Goal: Transaction & Acquisition: Download file/media

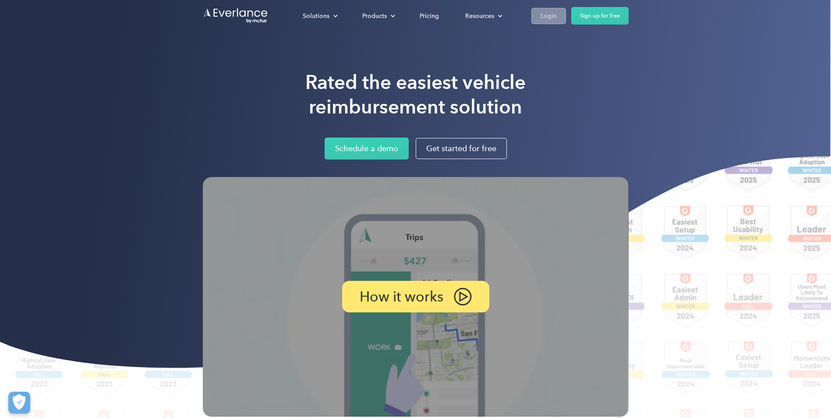
click at [551, 16] on div "Login" at bounding box center [549, 16] width 16 height 11
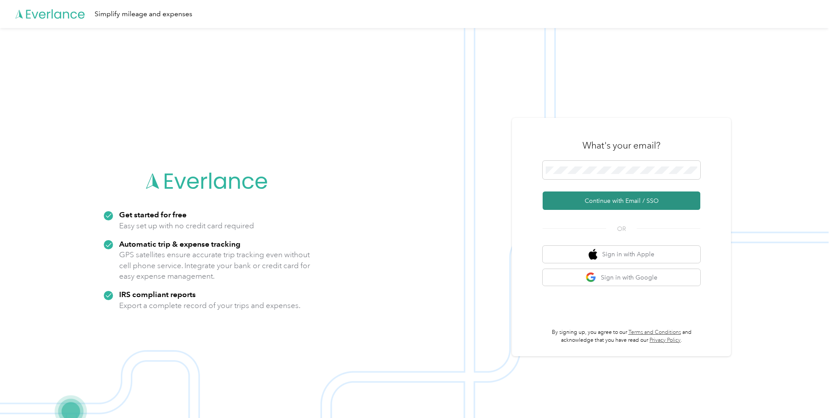
click at [595, 203] on button "Continue with Email / SSO" at bounding box center [622, 200] width 158 height 18
click at [579, 203] on button "Continue with Email / SSO" at bounding box center [622, 200] width 158 height 18
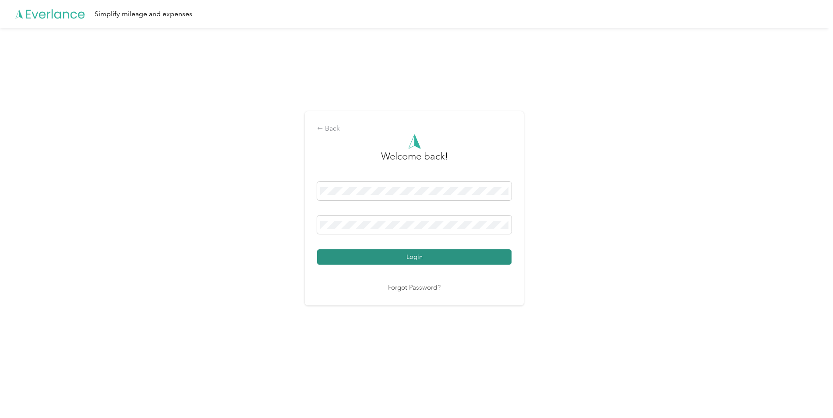
click at [485, 262] on button "Login" at bounding box center [414, 256] width 195 height 15
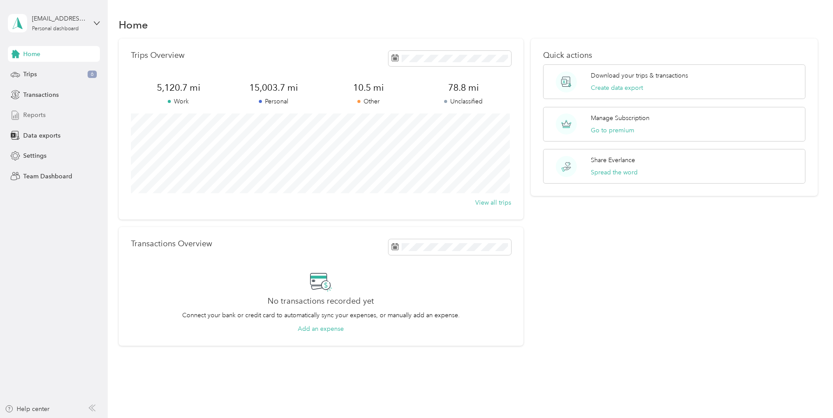
click at [24, 117] on span "Reports" at bounding box center [34, 114] width 22 height 9
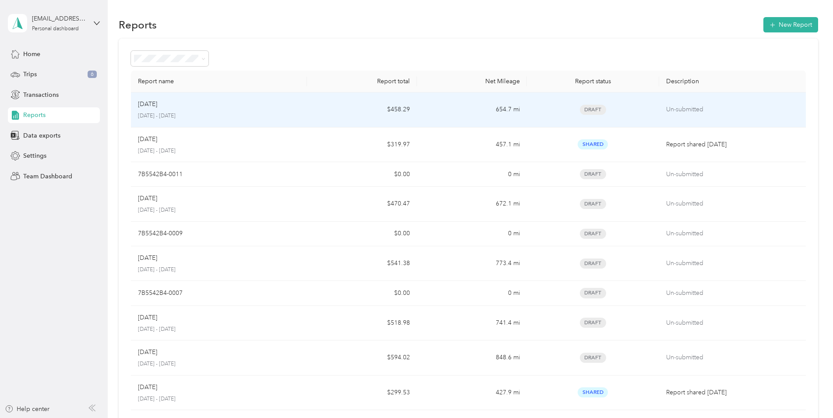
click at [174, 117] on p "August 1 - 31, 2025" at bounding box center [219, 116] width 162 height 8
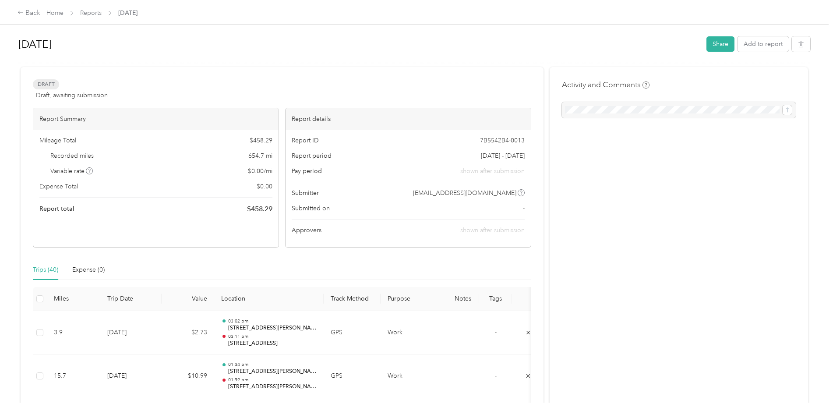
drag, startPoint x: 214, startPoint y: 143, endPoint x: 268, endPoint y: 94, distance: 73.2
click at [268, 94] on div "Draft Draft, awaiting submission View activity & comments" at bounding box center [282, 89] width 499 height 21
drag, startPoint x: 268, startPoint y: 94, endPoint x: 311, endPoint y: 60, distance: 54.3
click at [311, 60] on div at bounding box center [414, 63] width 792 height 9
click at [46, 85] on span "Draft" at bounding box center [46, 84] width 26 height 10
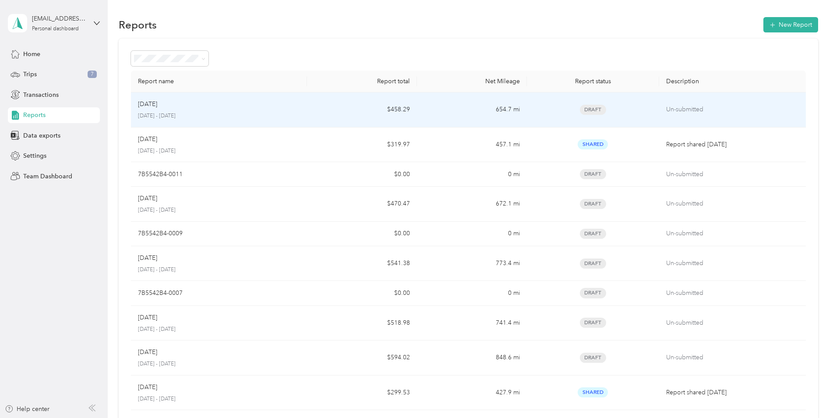
drag, startPoint x: 192, startPoint y: 107, endPoint x: 171, endPoint y: 104, distance: 20.8
click at [171, 104] on div "[DATE]" at bounding box center [219, 104] width 162 height 10
click at [599, 108] on span "Draft" at bounding box center [593, 110] width 26 height 10
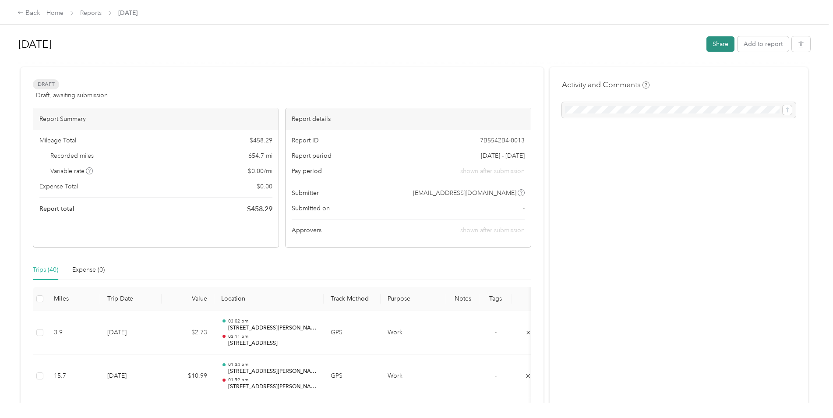
click at [717, 43] on button "Share" at bounding box center [721, 43] width 28 height 15
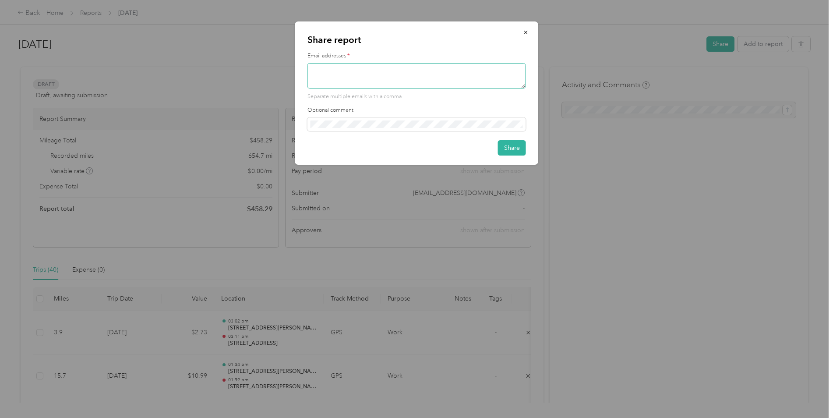
click at [353, 79] on textarea at bounding box center [417, 75] width 219 height 25
type textarea "[EMAIL_ADDRESS][DOMAIN_NAME]"
click at [505, 145] on button "Share" at bounding box center [512, 147] width 28 height 15
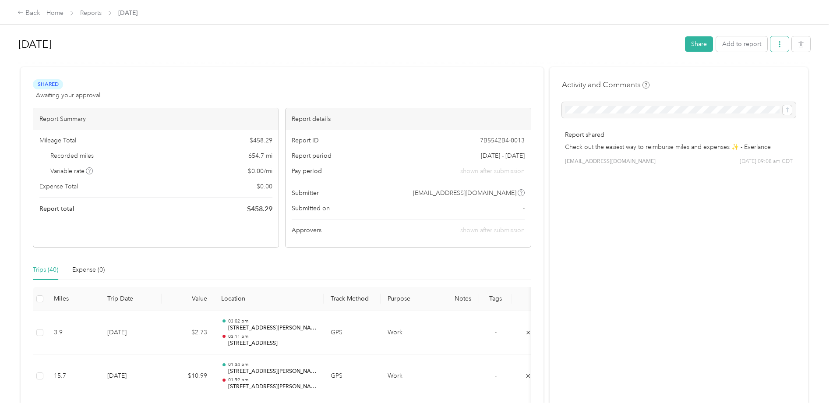
click at [777, 45] on icon "button" at bounding box center [780, 44] width 6 height 6
click at [745, 76] on span "Download" at bounding box center [752, 76] width 29 height 9
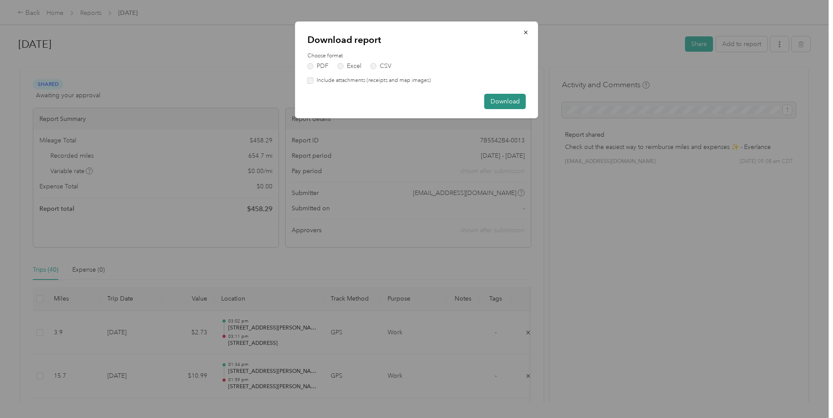
click at [496, 101] on button "Download" at bounding box center [506, 101] width 42 height 15
